Goal: Transaction & Acquisition: Purchase product/service

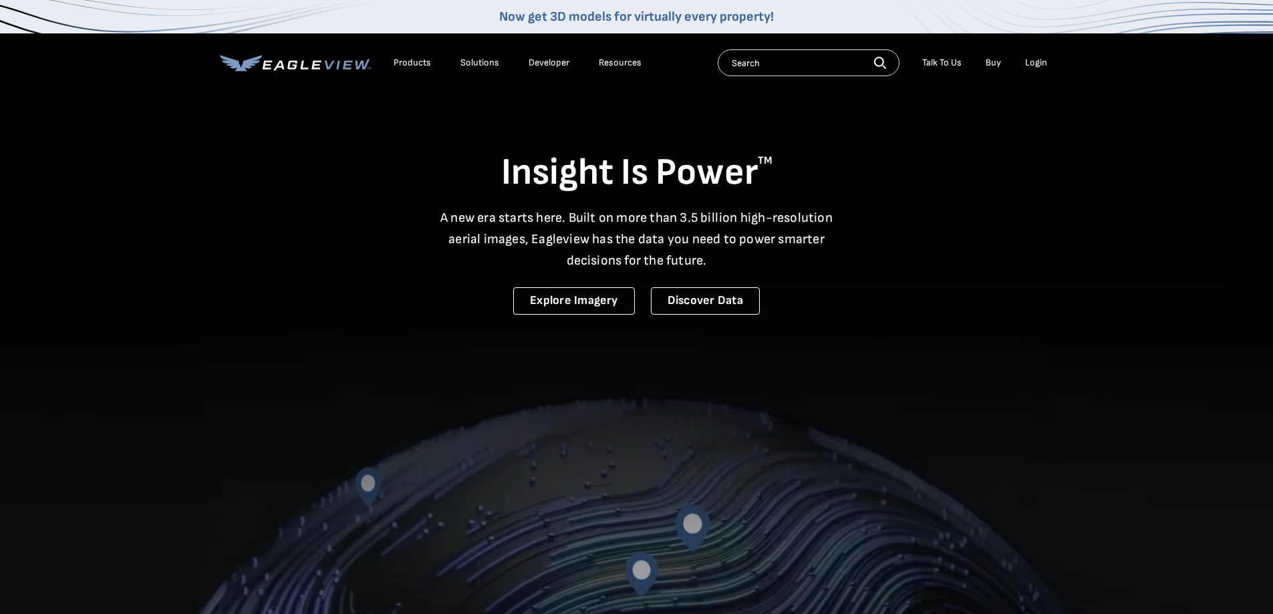
click at [1045, 61] on div "Login" at bounding box center [1036, 63] width 22 height 12
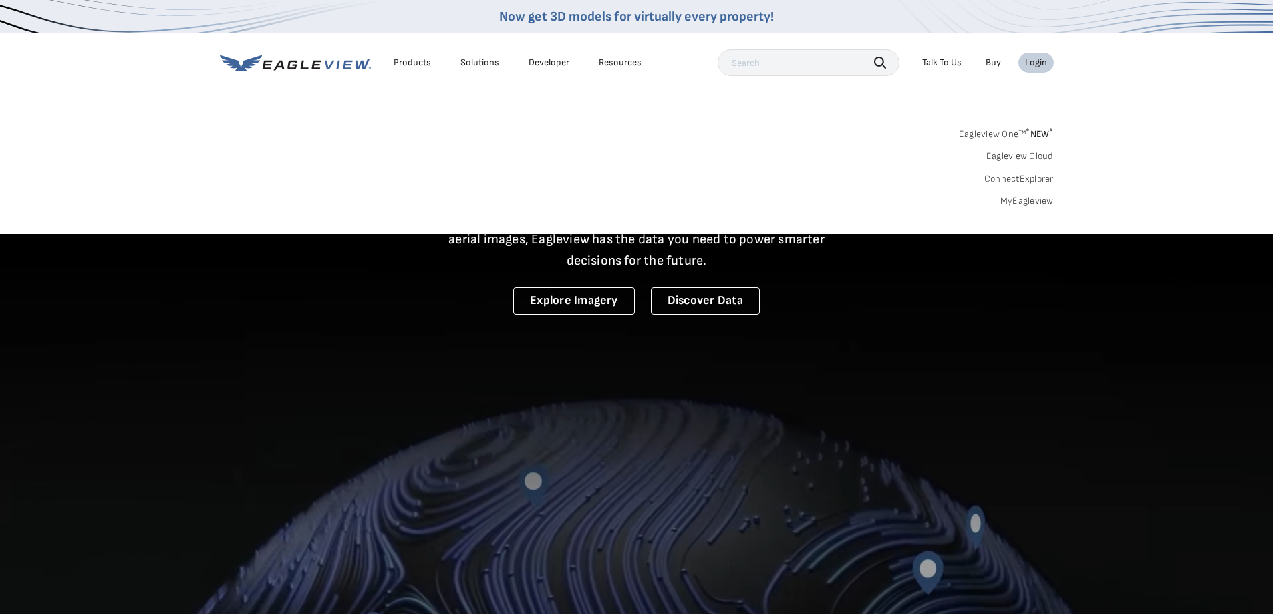
click at [1027, 198] on link "MyEagleview" at bounding box center [1027, 201] width 53 height 12
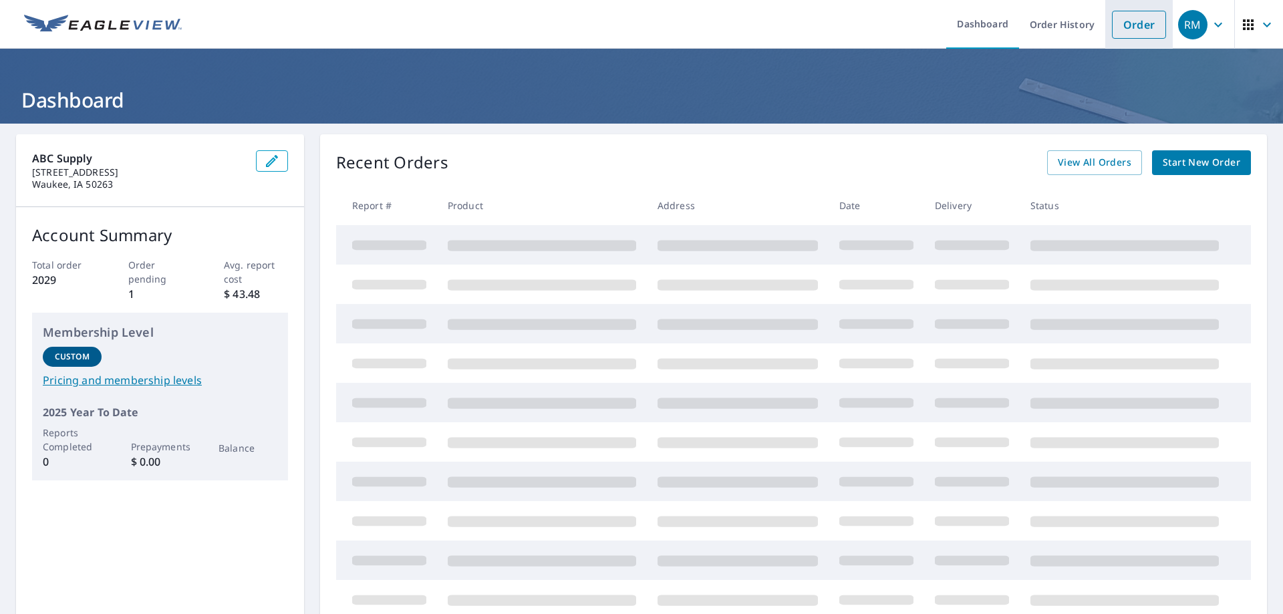
click at [1130, 21] on link "Order" at bounding box center [1139, 25] width 54 height 28
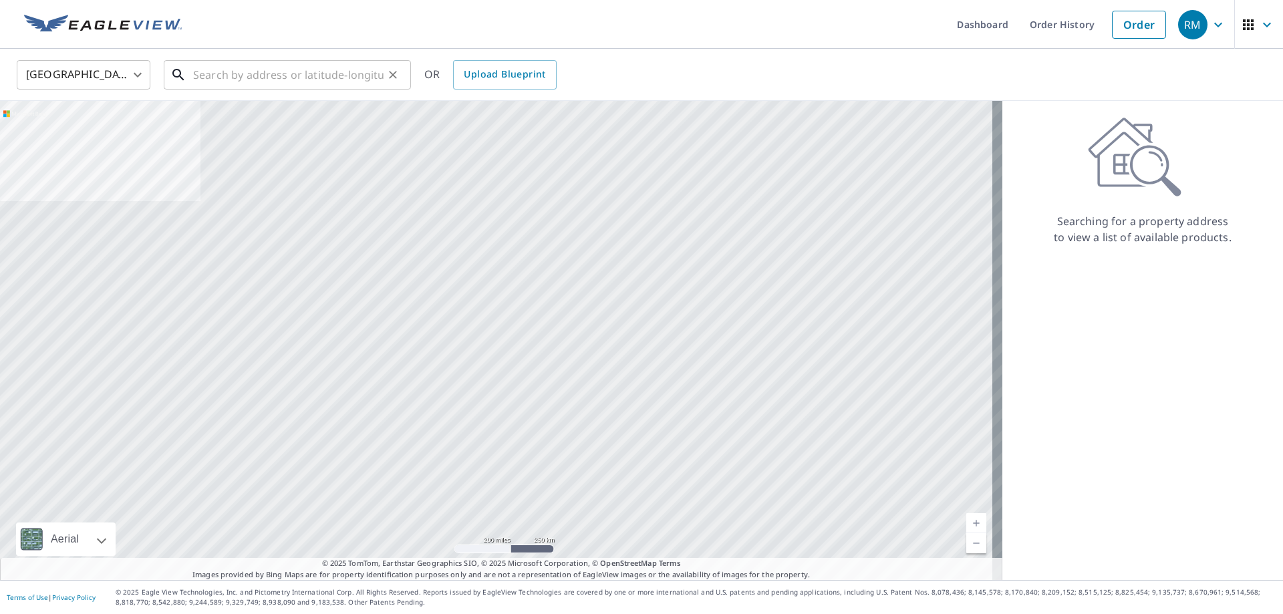
click at [259, 81] on input "text" at bounding box center [288, 74] width 190 height 37
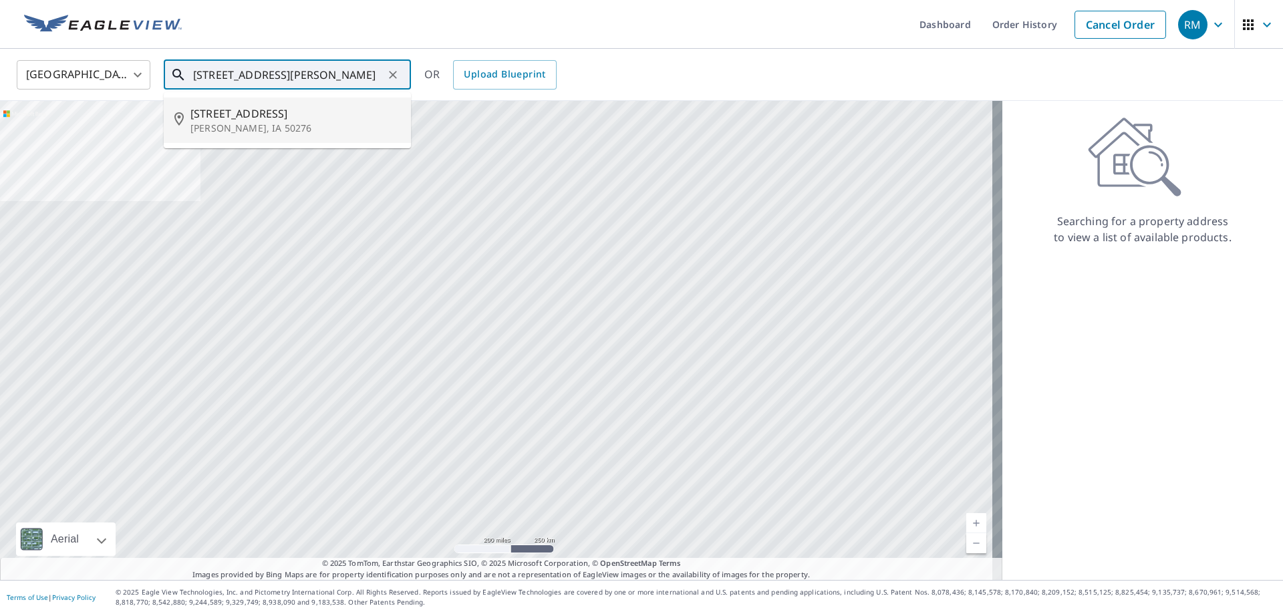
click at [229, 120] on div "[STREET_ADDRESS][PERSON_NAME]" at bounding box center [295, 120] width 210 height 29
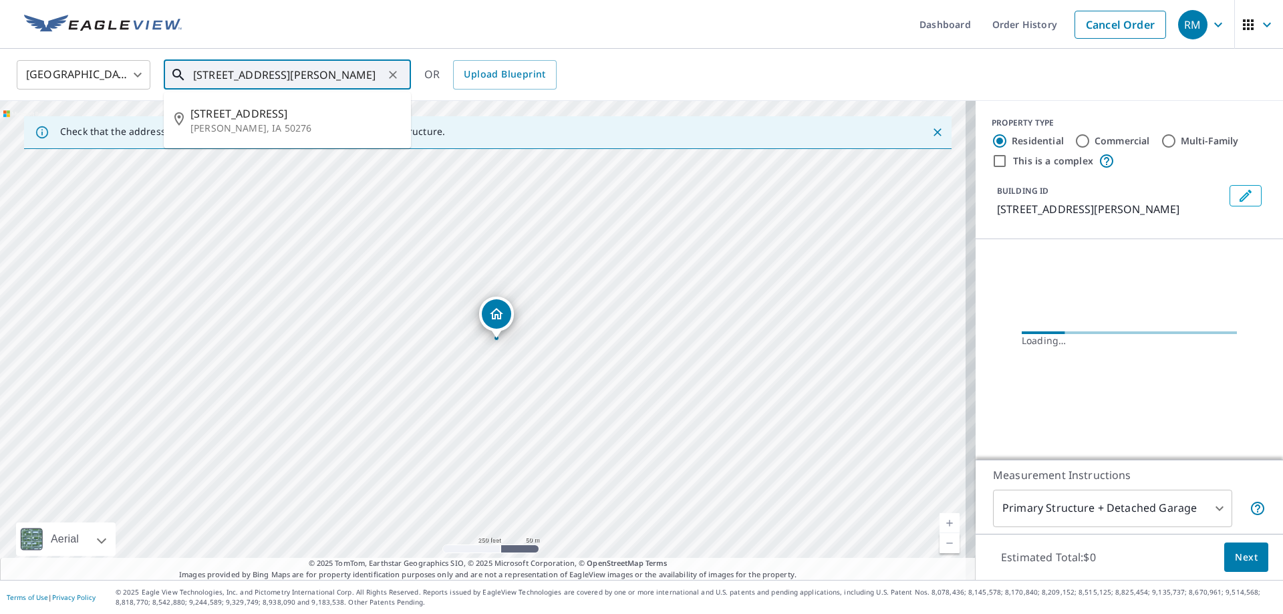
click at [215, 78] on input "[STREET_ADDRESS][PERSON_NAME]" at bounding box center [288, 74] width 190 height 37
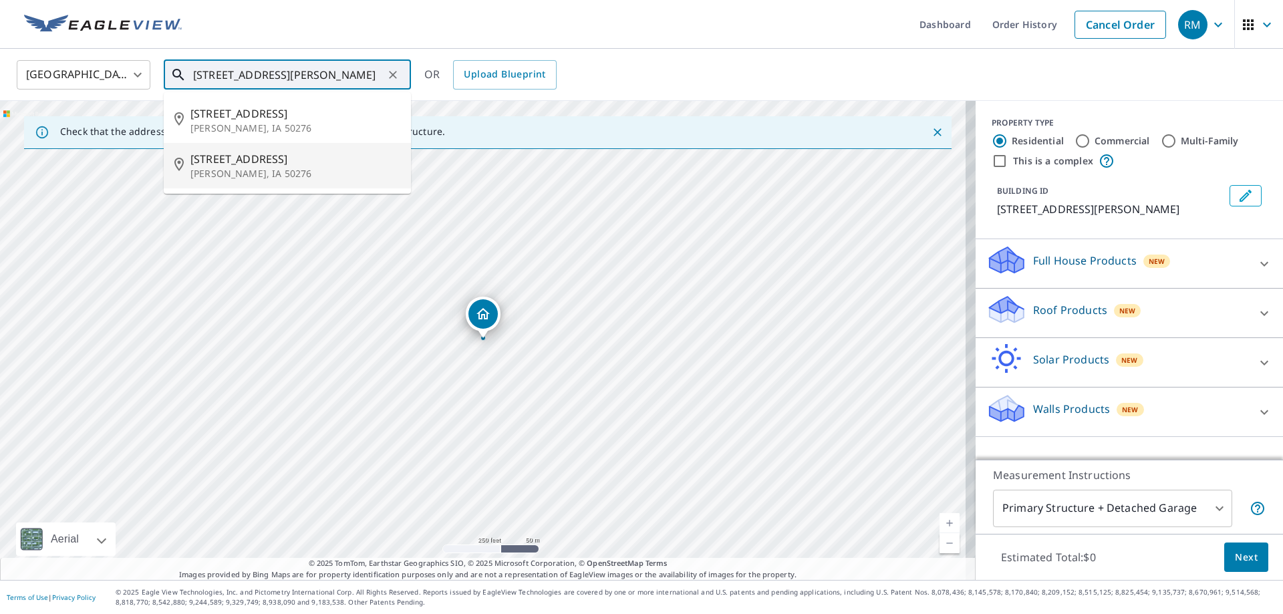
click at [243, 160] on span "[STREET_ADDRESS]" at bounding box center [295, 159] width 210 height 16
type input "[STREET_ADDRESS][PERSON_NAME]"
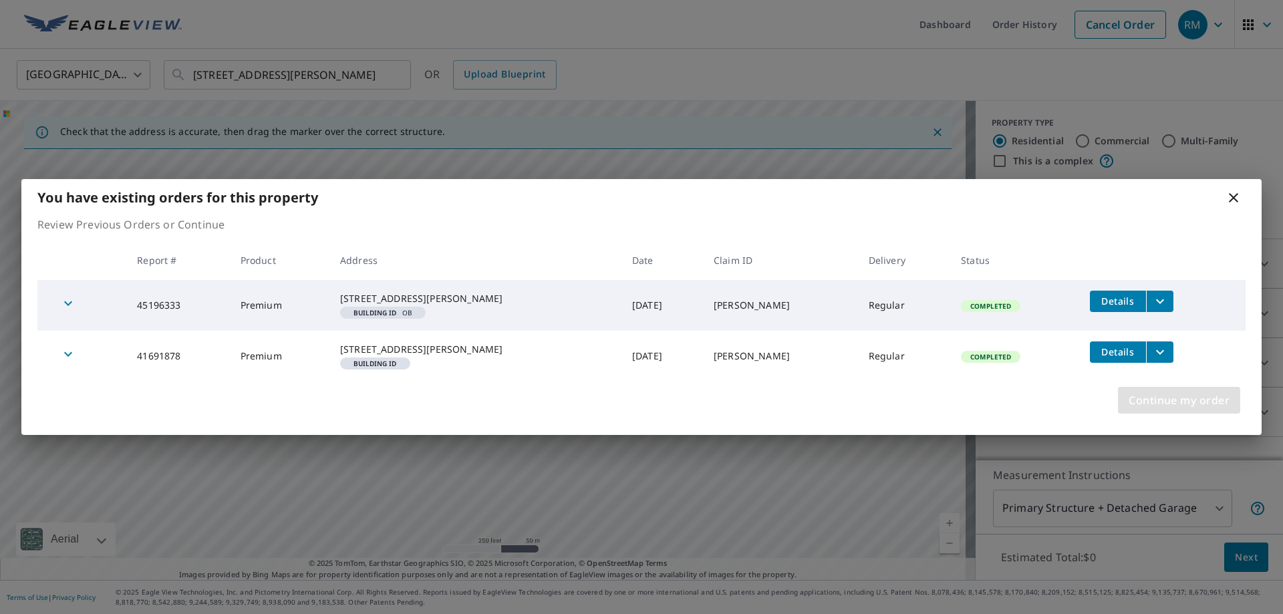
click at [1158, 410] on span "Continue my order" at bounding box center [1179, 400] width 101 height 19
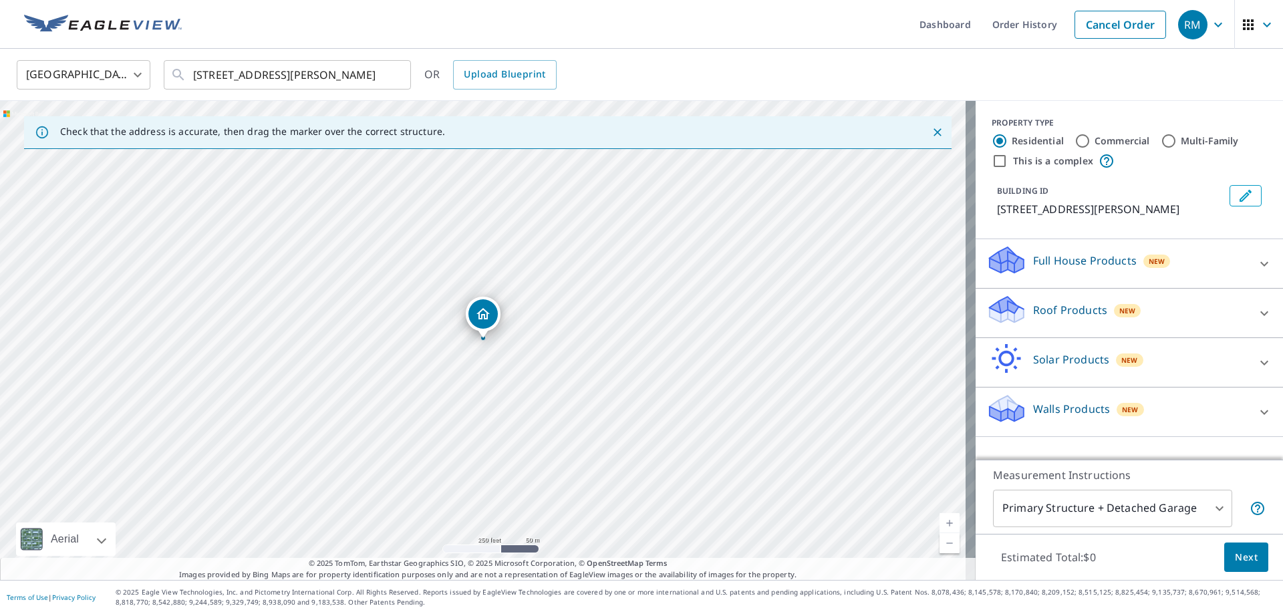
click at [1263, 313] on div at bounding box center [1265, 313] width 32 height 32
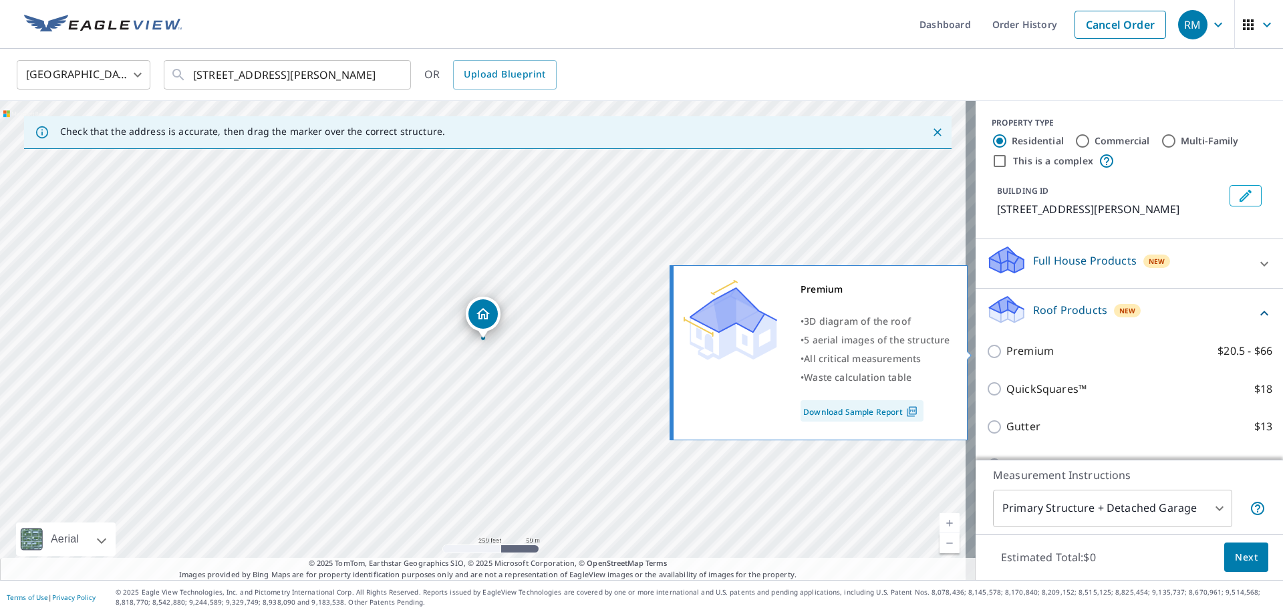
click at [987, 350] on input "Premium $20.5 - $66" at bounding box center [997, 352] width 20 height 16
checkbox input "true"
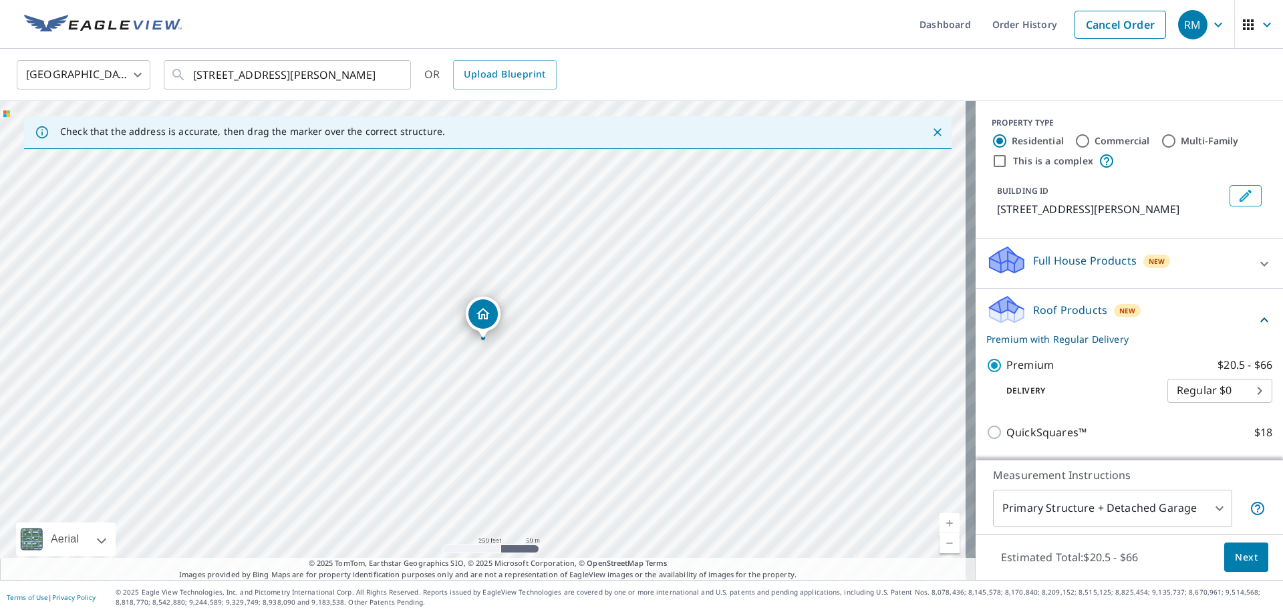
click at [1214, 511] on body "RM RM Dashboard Order History Cancel Order RM [GEOGRAPHIC_DATA] [GEOGRAPHIC_DAT…" at bounding box center [641, 307] width 1283 height 614
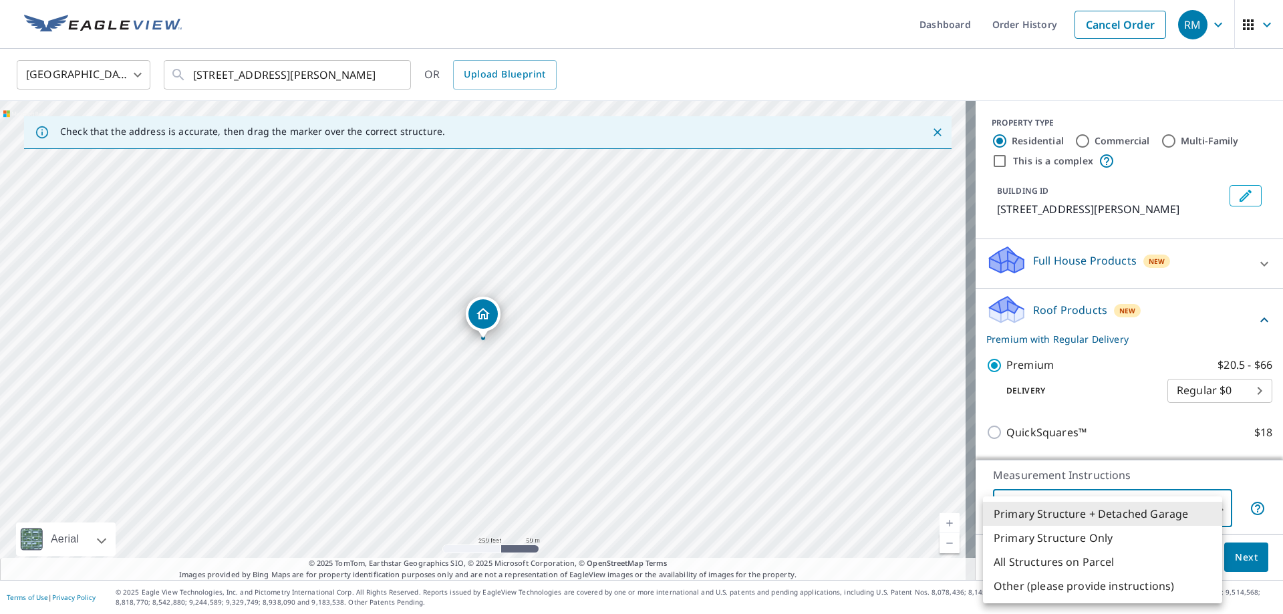
click at [1113, 565] on li "All Structures on Parcel" at bounding box center [1102, 562] width 239 height 24
type input "3"
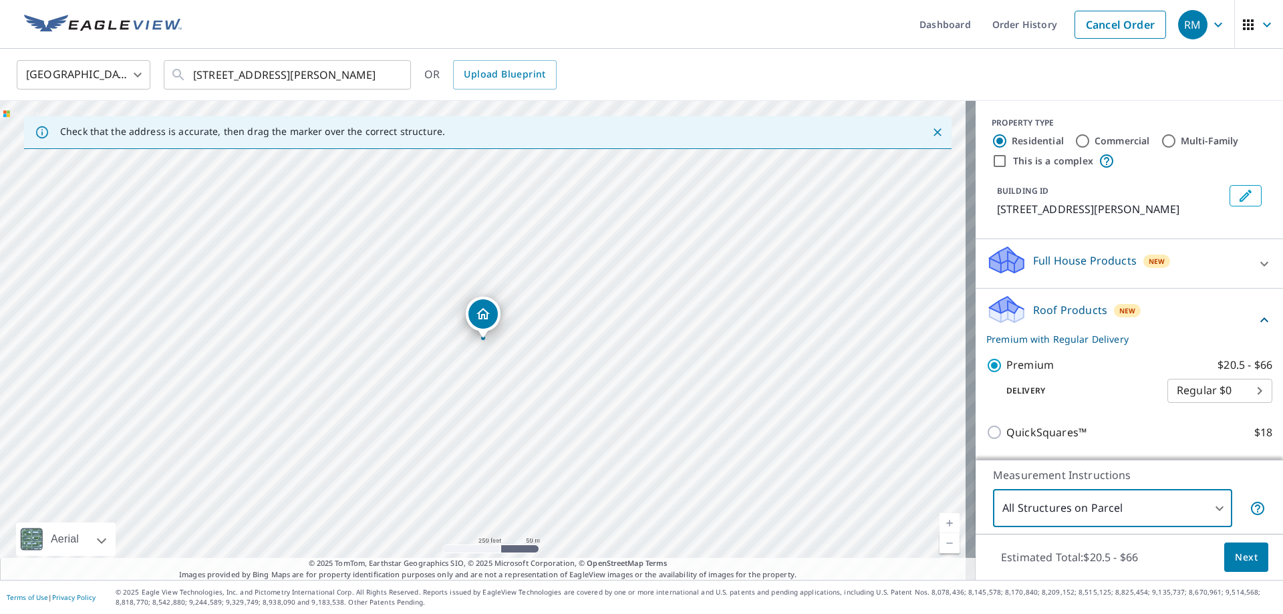
click at [1241, 561] on span "Next" at bounding box center [1246, 557] width 23 height 17
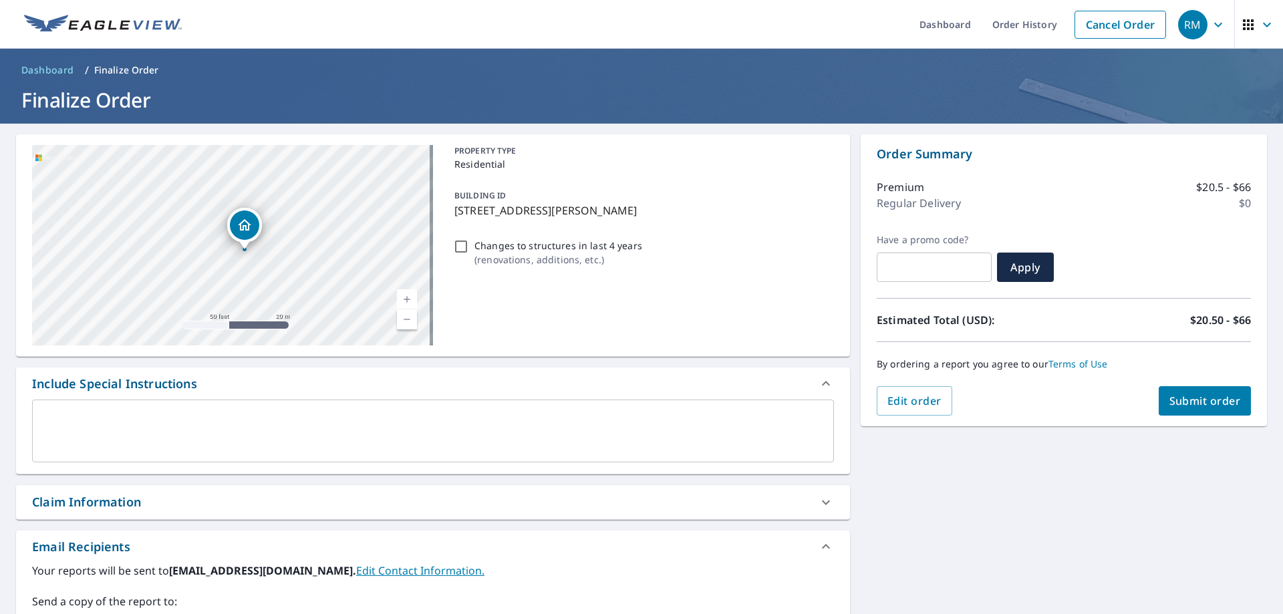
drag, startPoint x: 144, startPoint y: 265, endPoint x: 322, endPoint y: 243, distance: 179.8
click at [322, 243] on div "[STREET_ADDRESS][PERSON_NAME]" at bounding box center [232, 245] width 401 height 201
click at [1181, 403] on span "Submit order" at bounding box center [1206, 401] width 72 height 15
checkbox input "true"
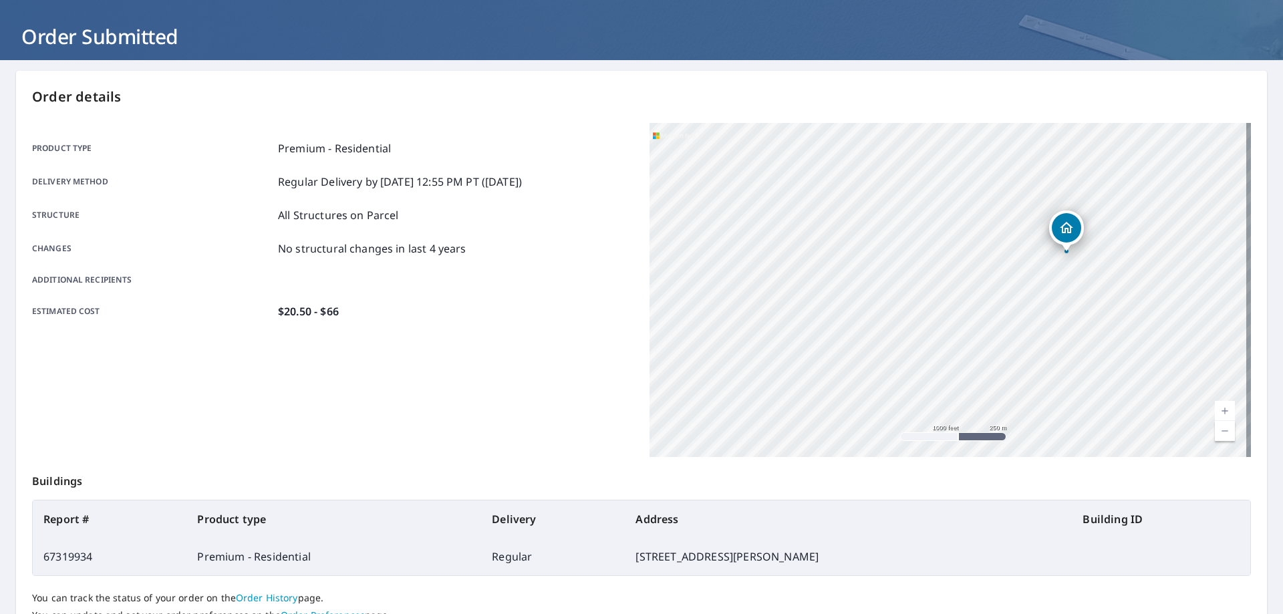
scroll to position [172, 0]
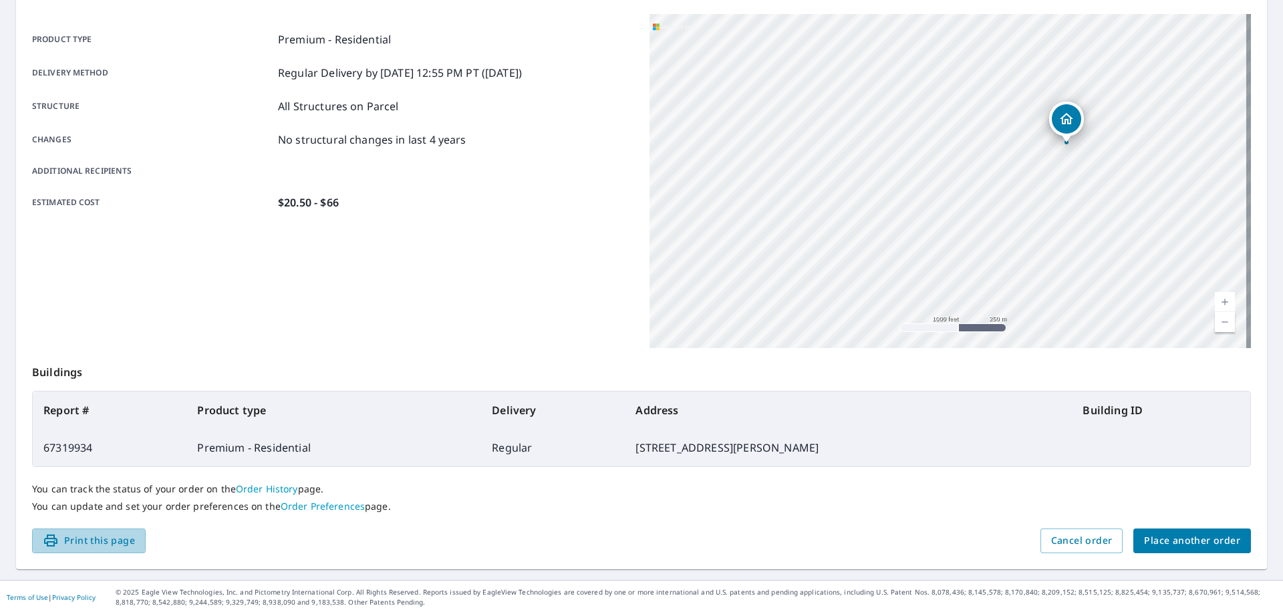
drag, startPoint x: 106, startPoint y: 535, endPoint x: 982, endPoint y: 518, distance: 876.4
click at [108, 536] on span "Print this page" at bounding box center [89, 541] width 92 height 17
